Goal: Task Accomplishment & Management: Manage account settings

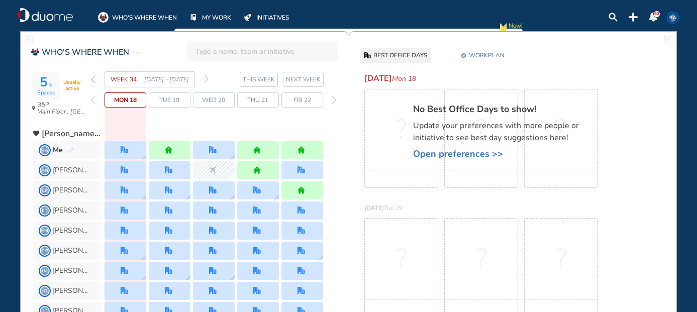
click at [207, 78] on img "forward week" at bounding box center [206, 79] width 5 height 8
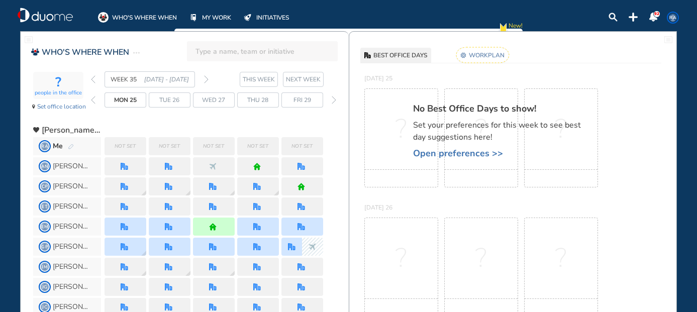
click at [121, 143] on span "Not set" at bounding box center [125, 146] width 21 height 10
drag, startPoint x: 121, startPoint y: 143, endPoint x: 208, endPoint y: 78, distance: 108.6
click at [208, 78] on img "forward week" at bounding box center [206, 79] width 5 height 8
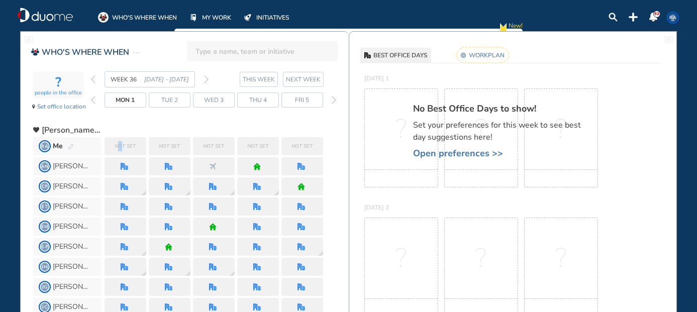
click at [208, 78] on img "forward week" at bounding box center [206, 79] width 5 height 8
click at [482, 154] on span "Open preferences >>" at bounding box center [501, 153] width 176 height 10
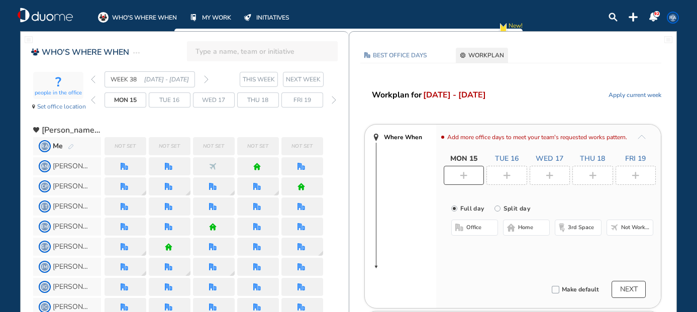
click at [562, 172] on div at bounding box center [550, 175] width 41 height 19
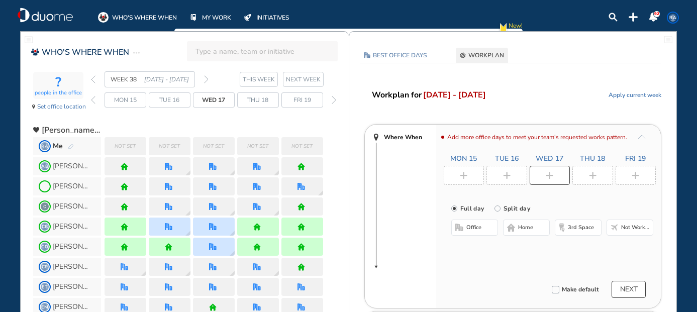
click at [475, 230] on span "office" at bounding box center [474, 228] width 15 height 8
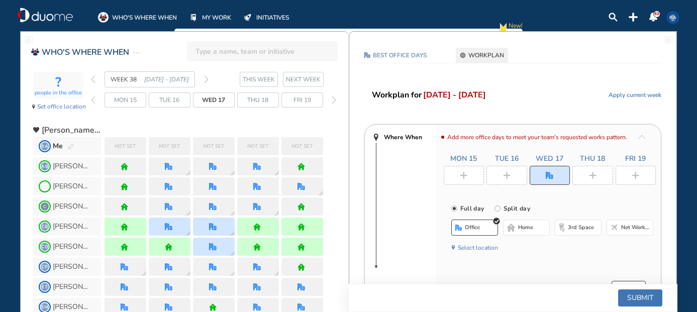
click at [481, 250] on button "Select location" at bounding box center [478, 248] width 40 height 10
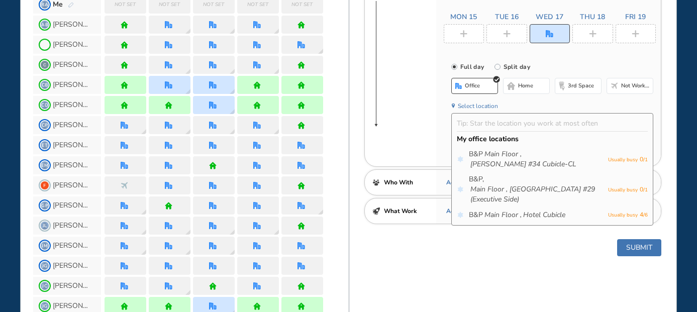
scroll to position [151, 0]
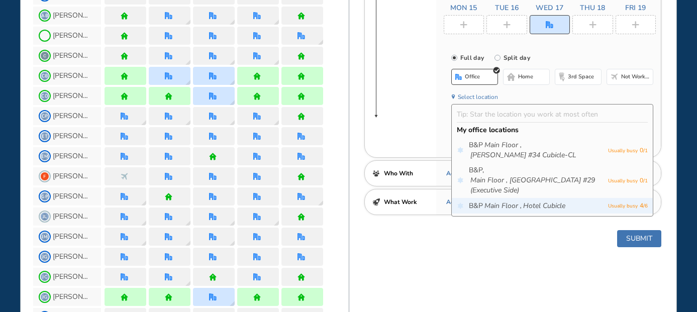
click at [515, 211] on icon "Main Floor ," at bounding box center [503, 206] width 37 height 10
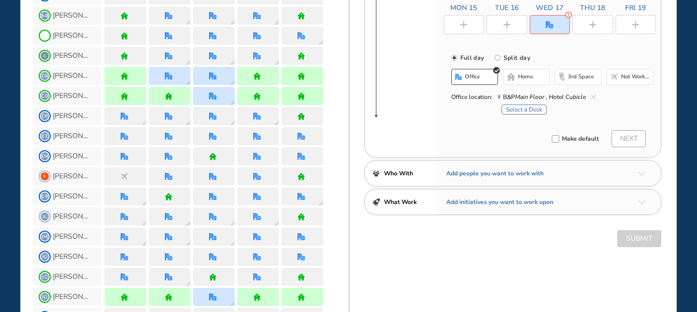
click at [518, 107] on button "Select a Desk" at bounding box center [524, 110] width 45 height 10
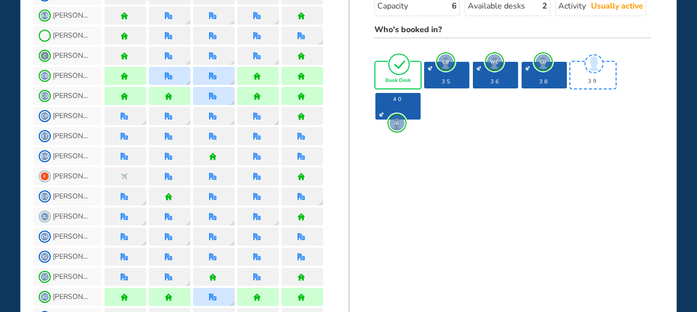
click at [399, 66] on div "Book Desk" at bounding box center [398, 75] width 45 height 27
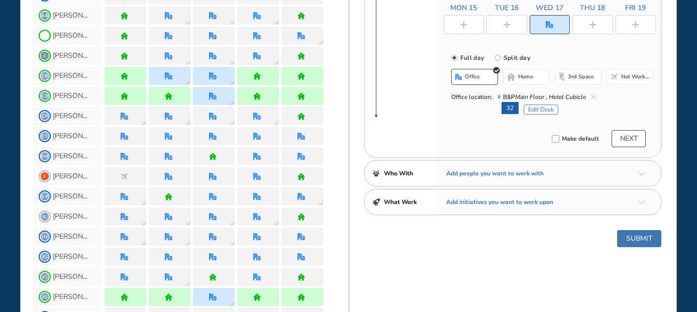
click at [471, 27] on div at bounding box center [464, 24] width 41 height 19
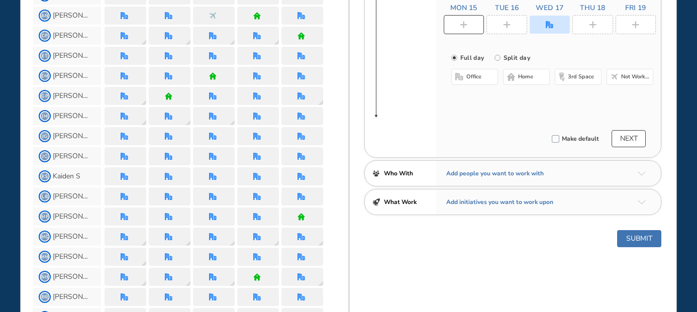
click at [485, 74] on button "office" at bounding box center [474, 77] width 47 height 16
click at [479, 99] on button "Select location" at bounding box center [478, 97] width 40 height 10
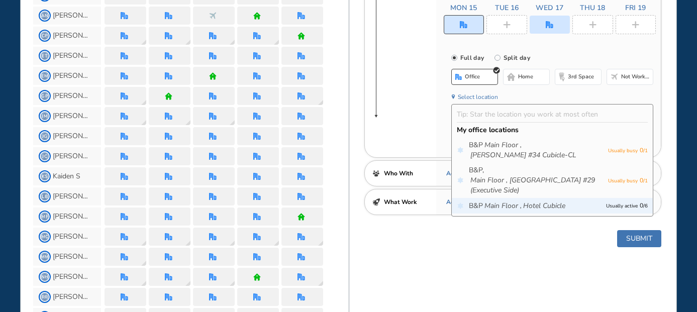
click at [511, 203] on icon "Main Floor ," at bounding box center [503, 206] width 37 height 10
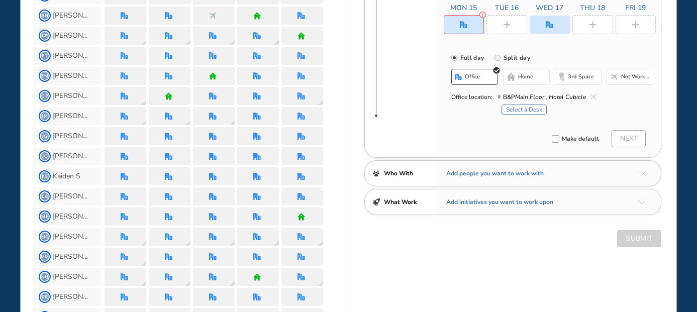
click at [514, 110] on button "Select a Desk" at bounding box center [524, 110] width 45 height 10
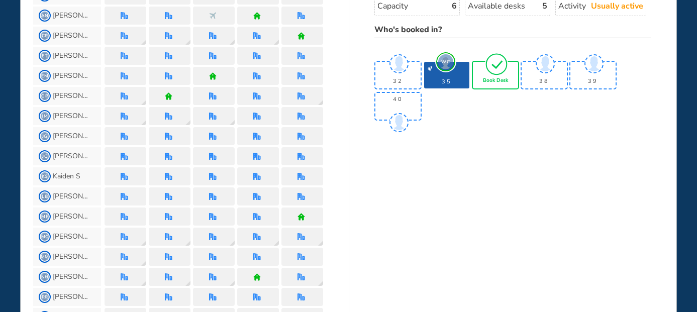
click at [489, 64] on img "tick-rounded-outline" at bounding box center [496, 64] width 23 height 24
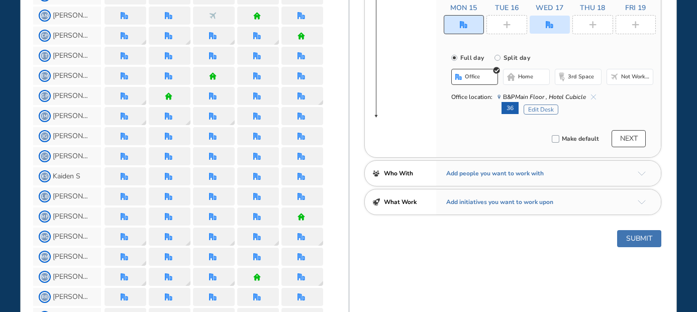
click at [506, 24] on img "plus-rounded-bdbdbd" at bounding box center [507, 25] width 8 height 8
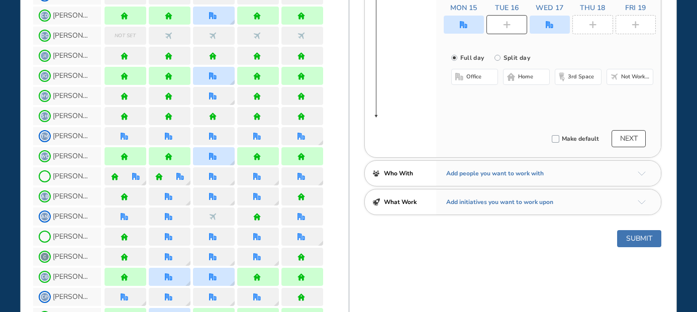
drag, startPoint x: 516, startPoint y: 77, endPoint x: 584, endPoint y: 22, distance: 87.2
click at [517, 76] on button "home" at bounding box center [526, 77] width 47 height 16
click at [594, 25] on img "plus-rounded-bdbdbd" at bounding box center [593, 25] width 8 height 8
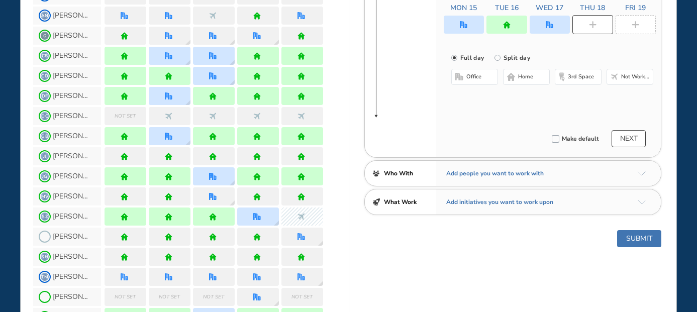
click at [526, 76] on span "home" at bounding box center [525, 77] width 15 height 8
drag, startPoint x: 642, startPoint y: 20, endPoint x: 592, endPoint y: 46, distance: 56.4
click at [641, 22] on div at bounding box center [636, 24] width 41 height 19
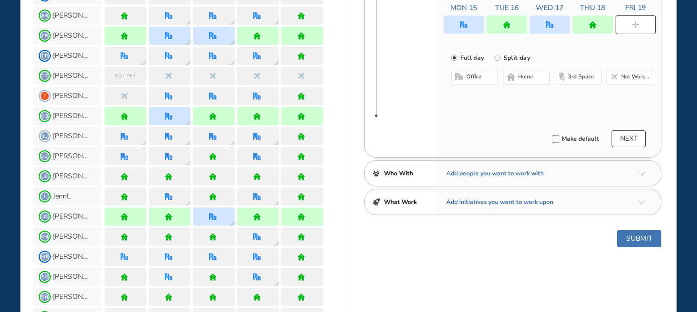
click at [522, 74] on span "home" at bounding box center [525, 77] width 15 height 8
click at [635, 237] on button "Submit" at bounding box center [639, 238] width 44 height 17
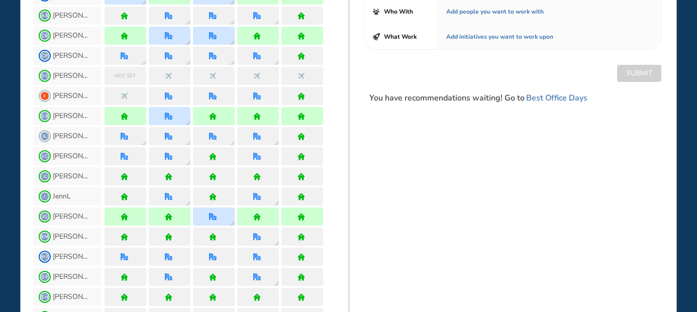
scroll to position [0, 0]
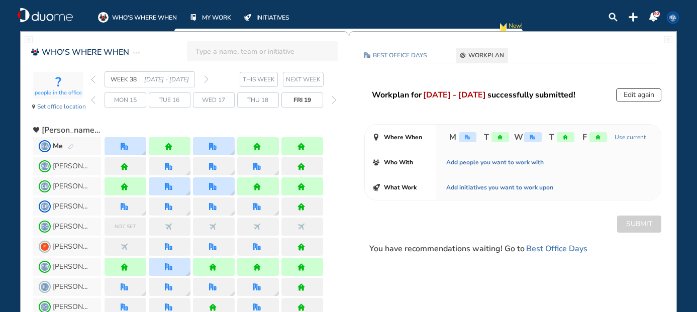
click at [93, 76] on img "back week" at bounding box center [93, 79] width 5 height 8
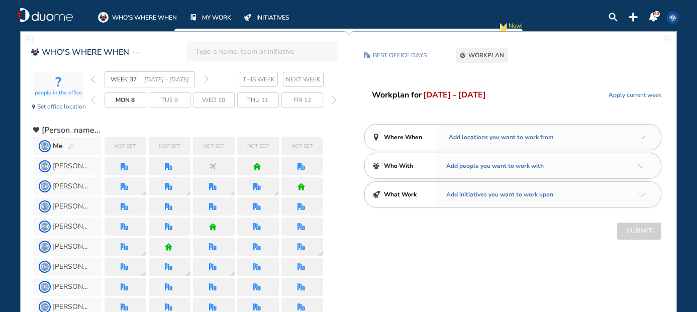
click at [136, 151] on span "Not set" at bounding box center [125, 146] width 21 height 10
click at [145, 146] on div "Not set" at bounding box center [126, 146] width 42 height 18
click at [643, 134] on div "Add locations you want to work from" at bounding box center [548, 137] width 225 height 25
click at [641, 137] on img "arrow-down-a5b4c4" at bounding box center [642, 137] width 8 height 5
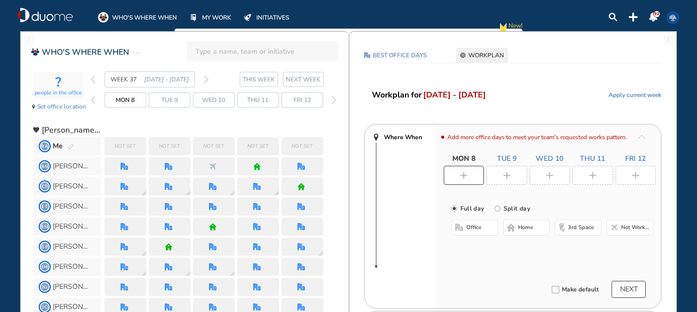
click at [471, 226] on span "office" at bounding box center [474, 228] width 15 height 8
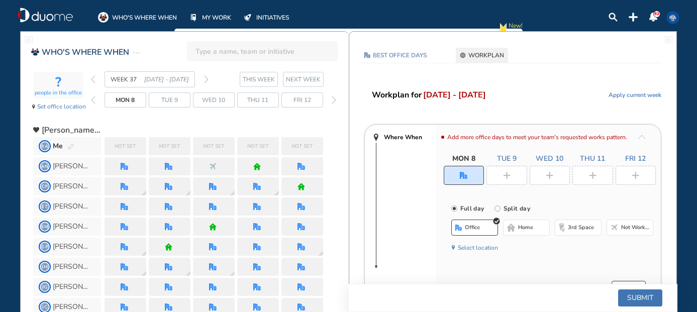
click at [483, 249] on button "Select location" at bounding box center [478, 248] width 40 height 10
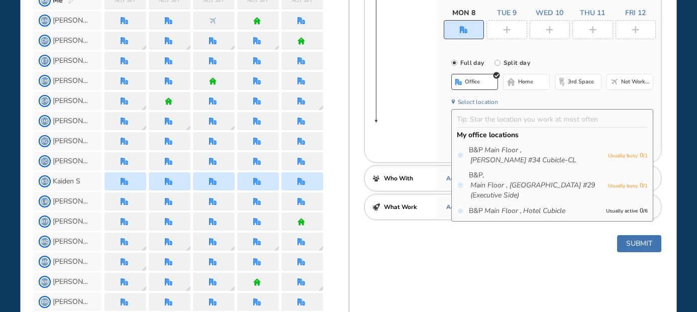
scroll to position [151, 0]
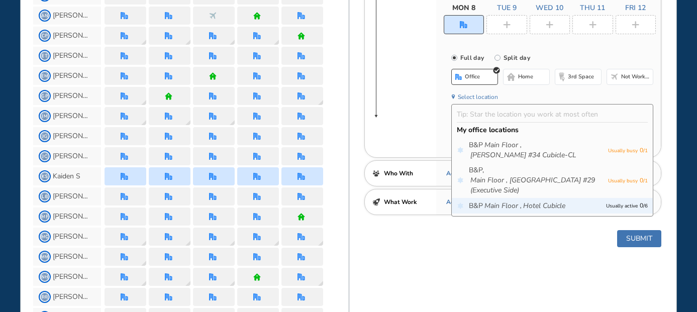
click at [518, 210] on icon "Main Floor ," at bounding box center [503, 206] width 37 height 10
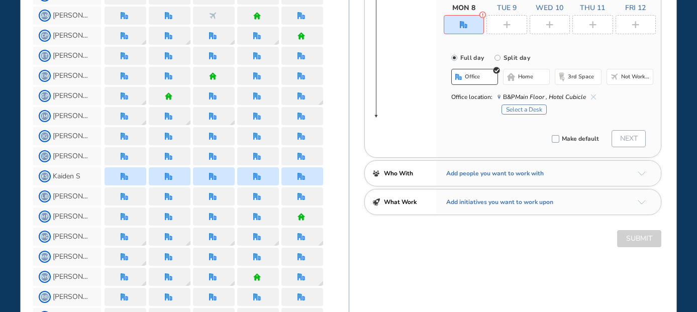
click at [515, 111] on button "Select a Desk" at bounding box center [524, 110] width 45 height 10
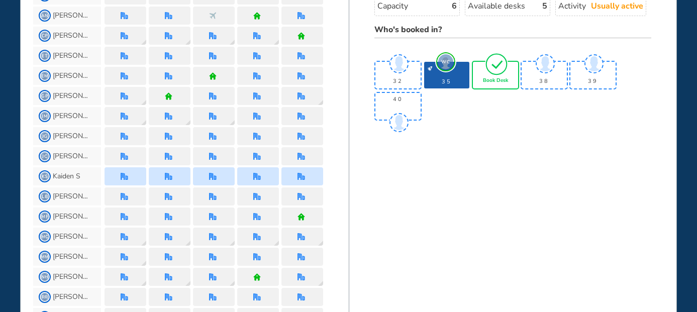
click at [488, 63] on img "tick-rounded-outline" at bounding box center [496, 64] width 23 height 24
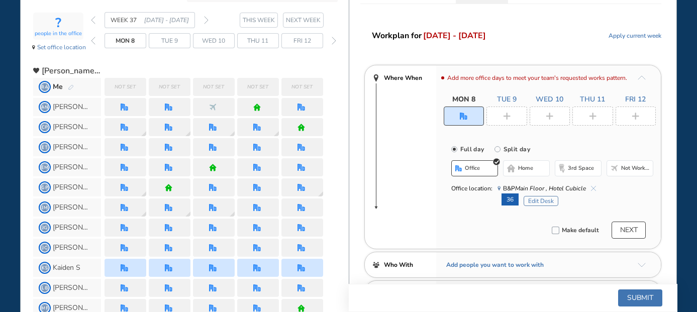
scroll to position [50, 0]
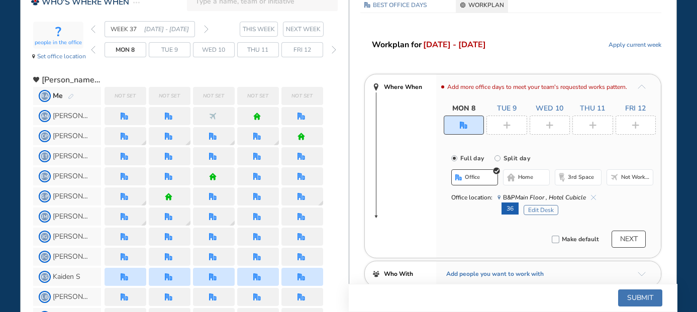
click at [502, 107] on span "Tue 9" at bounding box center [507, 109] width 20 height 10
drag, startPoint x: 510, startPoint y: 121, endPoint x: 514, endPoint y: 154, distance: 32.9
click at [510, 123] on img "plus-rounded-bdbdbd" at bounding box center [507, 126] width 8 height 8
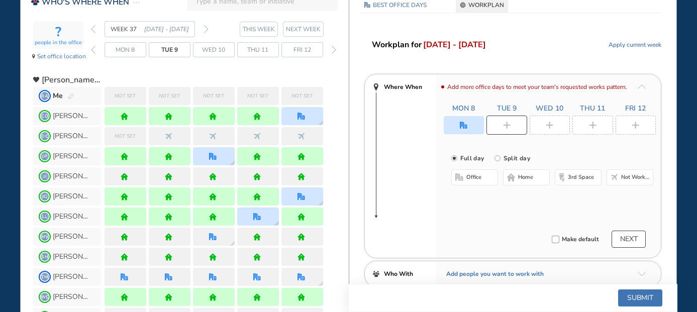
click at [522, 178] on span "home" at bounding box center [525, 177] width 15 height 8
click at [552, 121] on div at bounding box center [550, 125] width 41 height 19
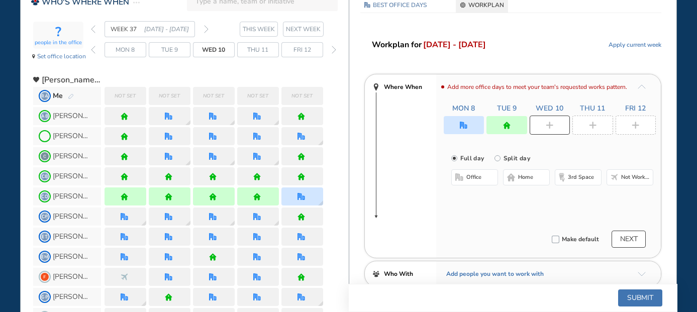
click at [528, 177] on span "home" at bounding box center [525, 177] width 15 height 8
click at [588, 130] on div at bounding box center [593, 125] width 41 height 19
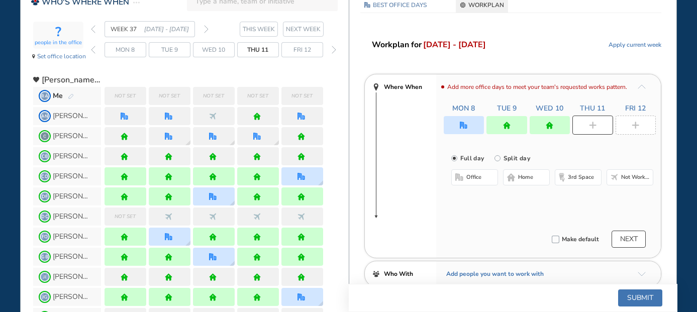
drag, startPoint x: 531, startPoint y: 182, endPoint x: 539, endPoint y: 176, distance: 10.0
click at [531, 182] on button "home" at bounding box center [526, 177] width 47 height 16
click at [635, 125] on img "plus-rounded-bdbdbd" at bounding box center [636, 126] width 8 height 8
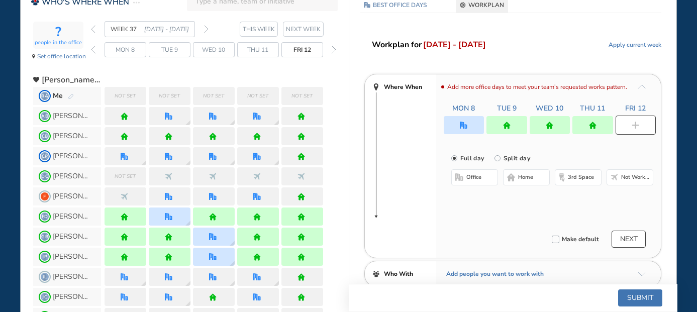
drag, startPoint x: 527, startPoint y: 174, endPoint x: 593, endPoint y: 255, distance: 104.3
click at [526, 178] on span "home" at bounding box center [525, 177] width 15 height 8
click at [650, 302] on button "Submit" at bounding box center [640, 298] width 44 height 17
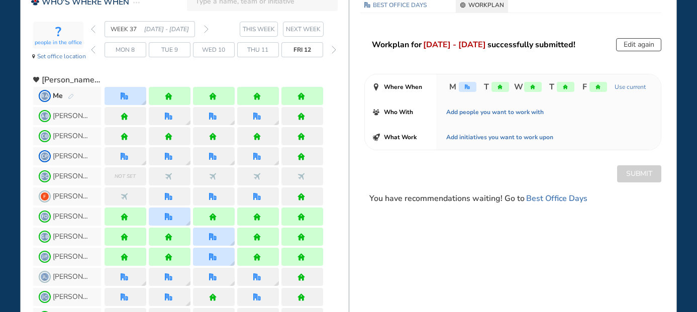
click at [96, 33] on div "WEEK 37 [DATE] - [DATE]" at bounding box center [150, 29] width 118 height 16
click at [93, 30] on img "back week" at bounding box center [93, 29] width 5 height 8
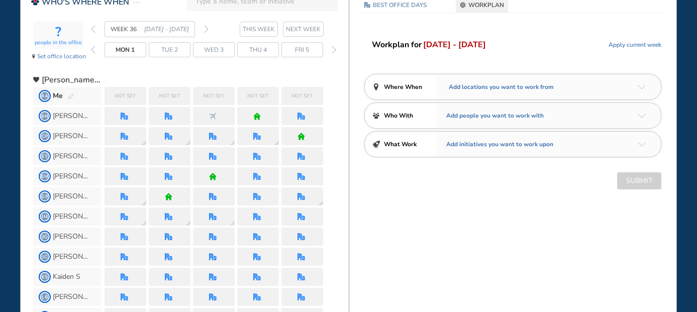
click at [642, 88] on img "arrow-down-a5b4c4" at bounding box center [642, 87] width 8 height 5
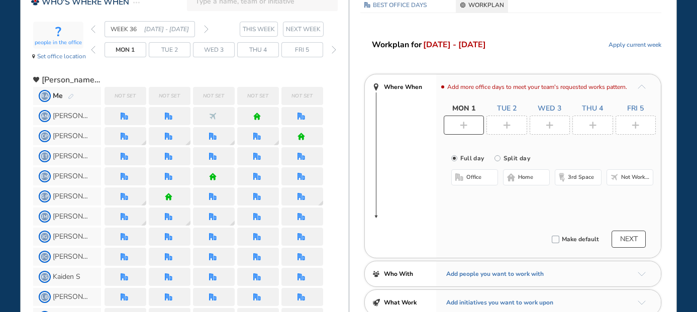
click at [641, 180] on span "Not working" at bounding box center [636, 177] width 30 height 8
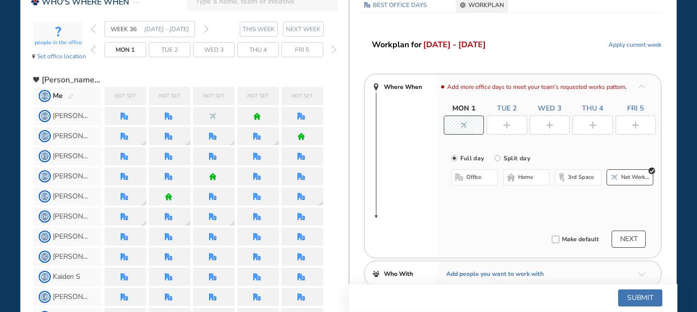
click at [506, 127] on img "plus-rounded-bdbdbd" at bounding box center [507, 126] width 8 height 8
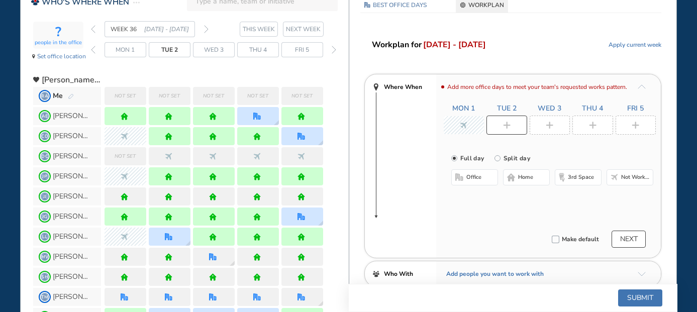
drag, startPoint x: 535, startPoint y: 180, endPoint x: 537, endPoint y: 144, distance: 36.3
click at [535, 177] on button "home" at bounding box center [526, 177] width 47 height 16
click at [544, 129] on div at bounding box center [550, 125] width 41 height 19
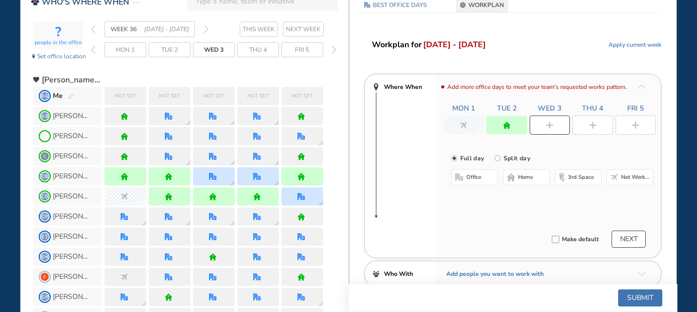
drag, startPoint x: 525, startPoint y: 176, endPoint x: 543, endPoint y: 166, distance: 20.7
click at [526, 175] on span "home" at bounding box center [525, 177] width 15 height 8
click at [588, 128] on div at bounding box center [593, 125] width 41 height 19
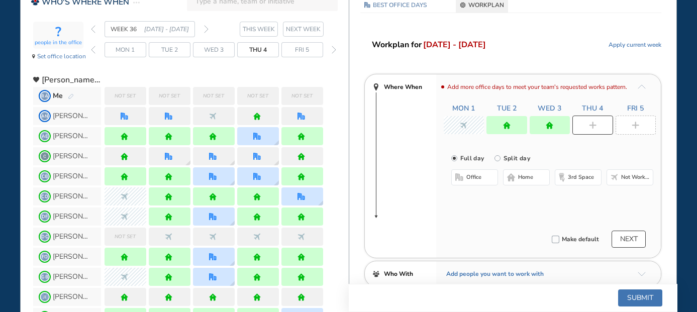
click at [529, 180] on span "home" at bounding box center [525, 177] width 15 height 8
click at [644, 121] on div at bounding box center [636, 125] width 41 height 19
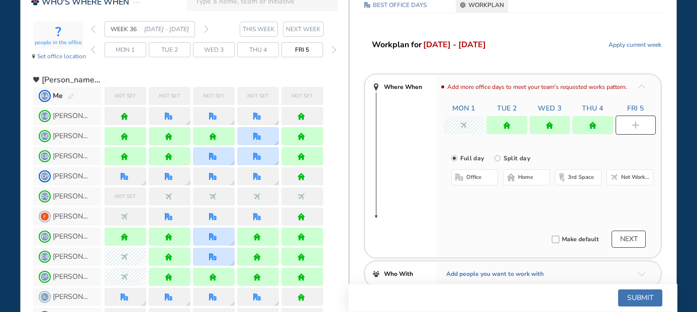
drag, startPoint x: 537, startPoint y: 175, endPoint x: 555, endPoint y: 187, distance: 21.1
click at [537, 177] on button "home" at bounding box center [526, 177] width 47 height 16
click at [644, 300] on button "Submit" at bounding box center [640, 298] width 44 height 17
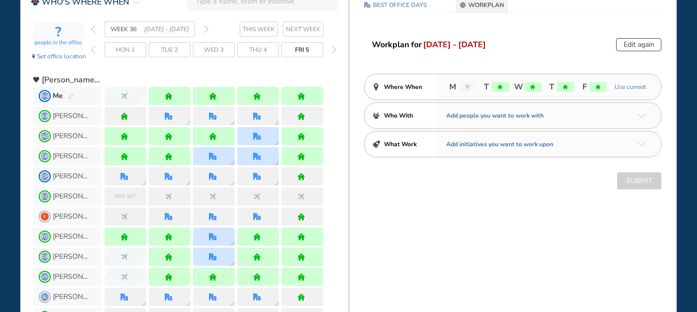
click at [95, 51] on img "back day" at bounding box center [93, 50] width 5 height 8
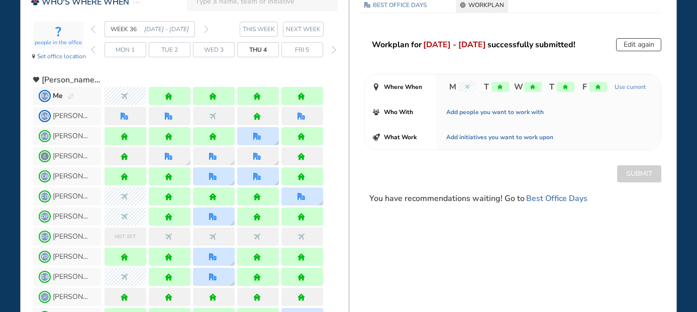
click at [97, 24] on div "WEEK 36 [DATE] - [DATE]" at bounding box center [150, 29] width 118 height 16
click at [90, 28] on div "? people in the office Set office location WEEK 36 [DATE] - [DATE] THIS WEEK [D…" at bounding box center [191, 44] width 316 height 46
click at [94, 29] on img "back week" at bounding box center [93, 29] width 5 height 8
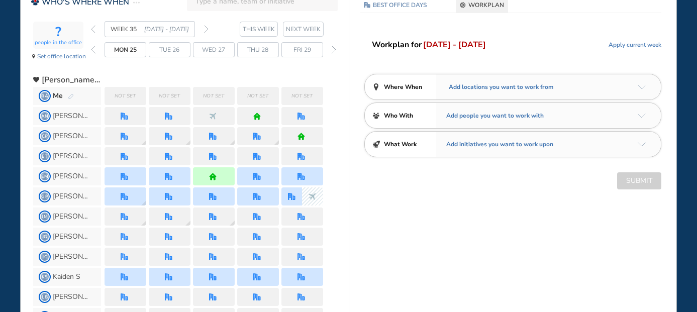
click at [136, 101] on div "Not set" at bounding box center [126, 96] width 42 height 18
click at [641, 88] on img "arrow-down-a5b4c4" at bounding box center [642, 87] width 8 height 5
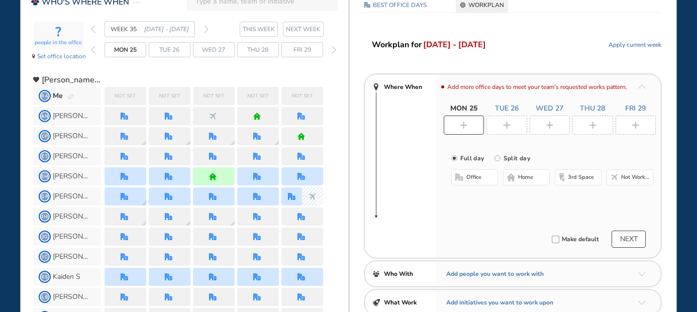
click at [474, 126] on div at bounding box center [464, 125] width 41 height 19
drag, startPoint x: 521, startPoint y: 177, endPoint x: 511, endPoint y: 126, distance: 52.3
click at [521, 176] on span "home" at bounding box center [525, 177] width 15 height 8
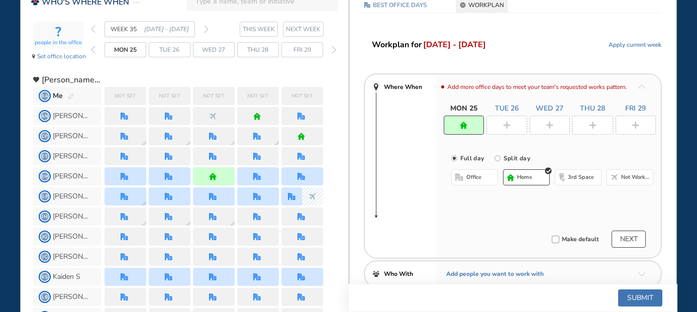
click at [510, 125] on img "plus-rounded-bdbdbd" at bounding box center [507, 126] width 8 height 8
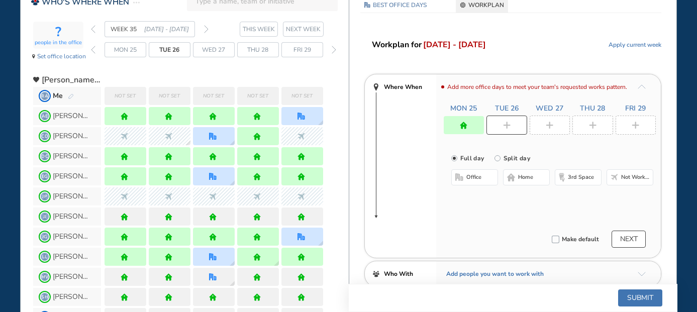
drag, startPoint x: 522, startPoint y: 184, endPoint x: 535, endPoint y: 154, distance: 33.5
click at [522, 180] on button "home" at bounding box center [526, 177] width 47 height 16
click at [542, 128] on div at bounding box center [550, 125] width 41 height 19
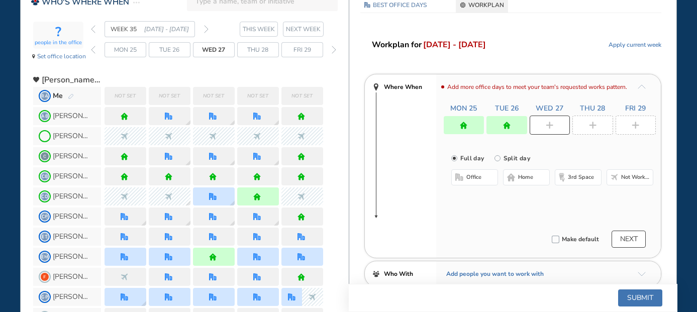
drag, startPoint x: 524, startPoint y: 174, endPoint x: 542, endPoint y: 162, distance: 21.5
click at [525, 174] on span "home" at bounding box center [525, 177] width 15 height 8
click at [597, 128] on div at bounding box center [593, 125] width 41 height 19
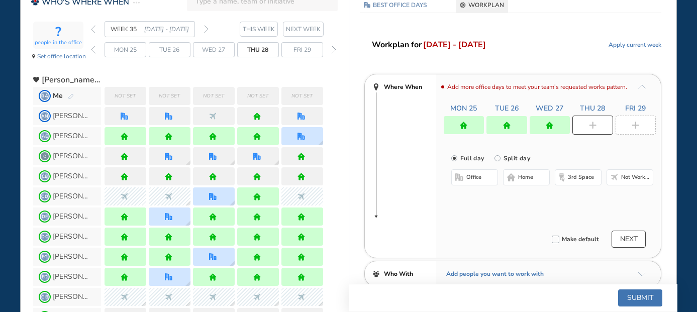
click at [640, 175] on span "Not working" at bounding box center [636, 177] width 30 height 8
click at [631, 129] on div at bounding box center [636, 125] width 41 height 19
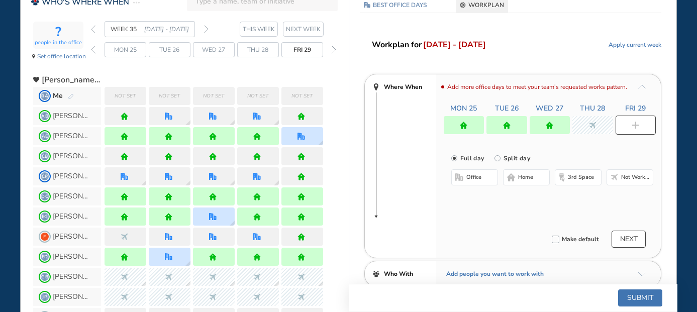
click at [631, 180] on span "Not working" at bounding box center [636, 177] width 30 height 8
click at [637, 298] on button "Submit" at bounding box center [640, 298] width 44 height 17
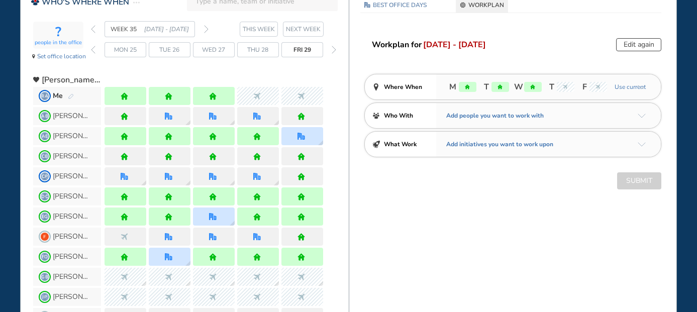
click at [208, 29] on img "forward week" at bounding box center [206, 29] width 5 height 8
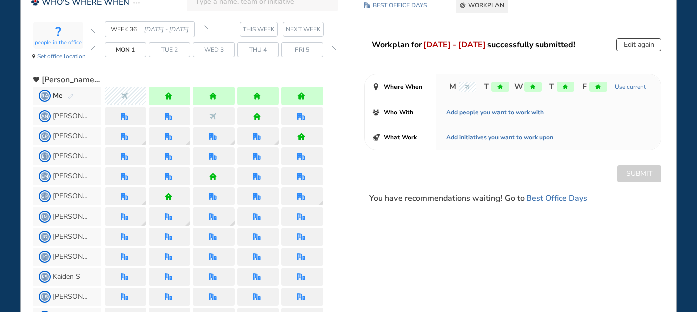
click at [207, 30] on img "forward week" at bounding box center [206, 29] width 5 height 8
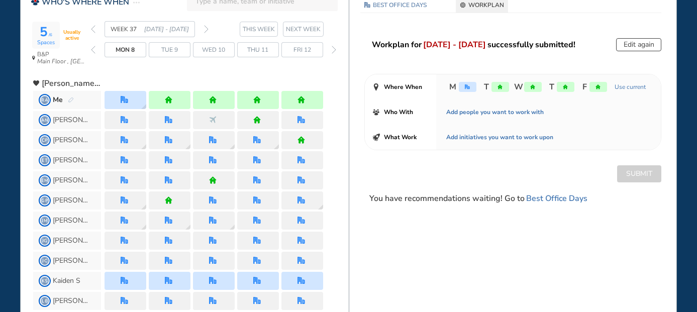
click at [204, 30] on img "forward week" at bounding box center [206, 29] width 5 height 8
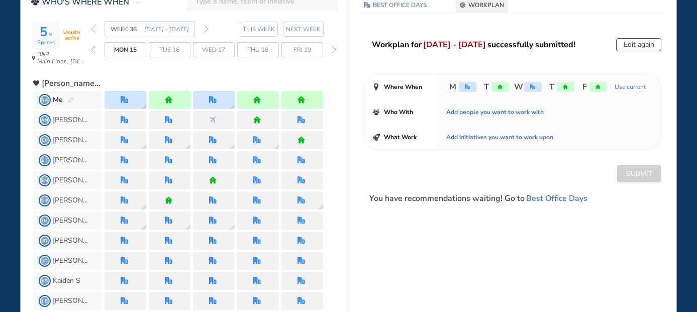
click at [204, 30] on img "forward week" at bounding box center [206, 29] width 5 height 8
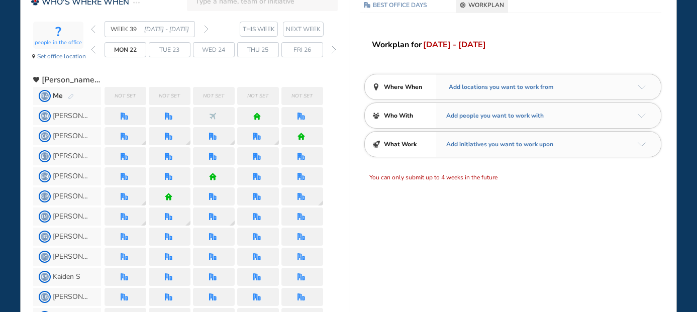
click at [136, 96] on span "Not set" at bounding box center [125, 96] width 21 height 10
click at [94, 47] on img "back day" at bounding box center [93, 50] width 5 height 8
